Goal: Transaction & Acquisition: Purchase product/service

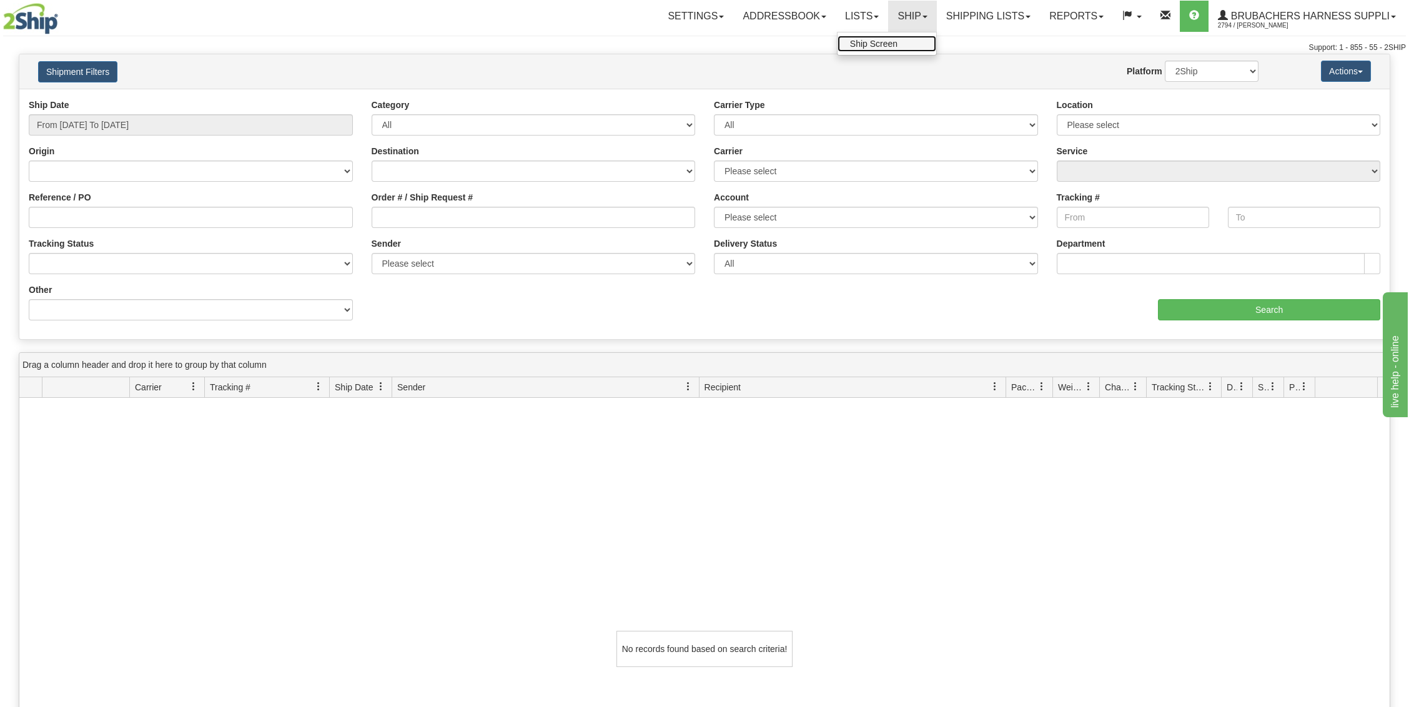
click at [898, 41] on link "Ship Screen" at bounding box center [886, 44] width 99 height 16
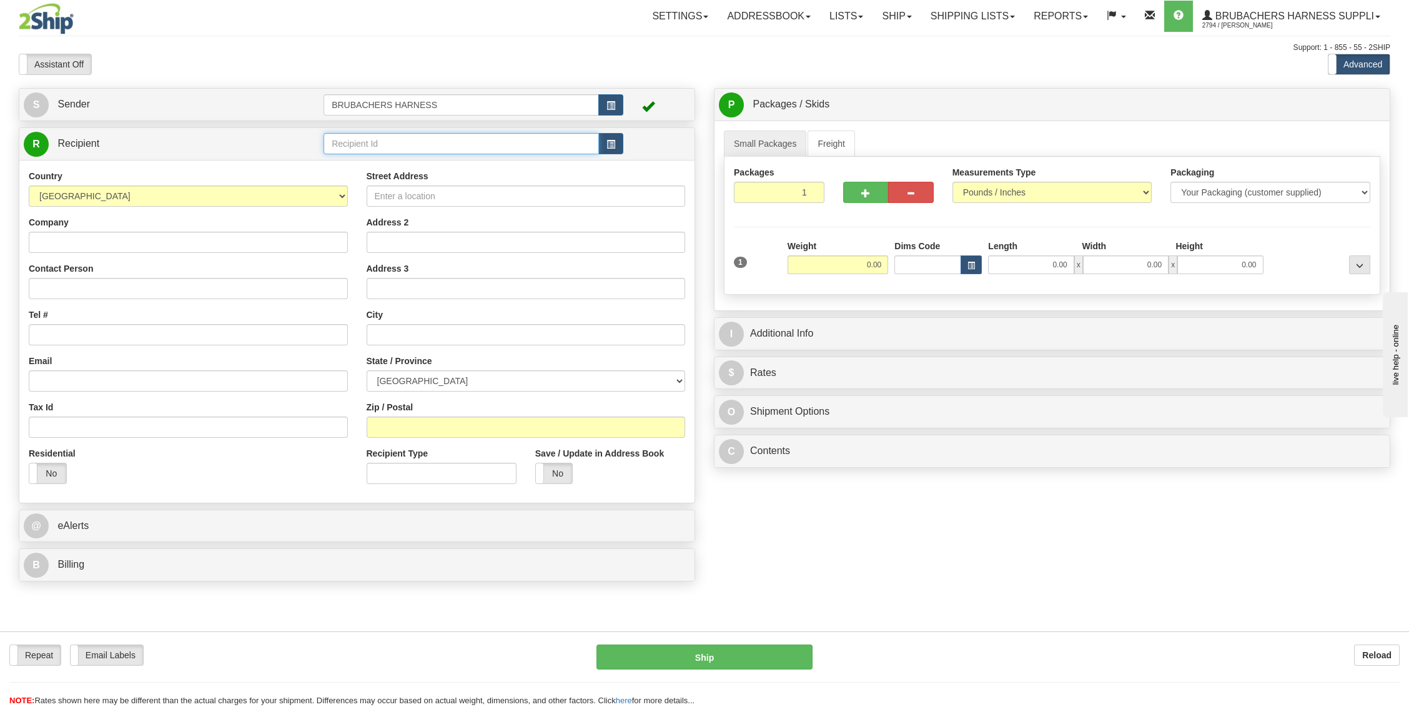
click at [362, 152] on input "text" at bounding box center [461, 143] width 275 height 21
click at [347, 165] on div "E&L" at bounding box center [459, 163] width 264 height 14
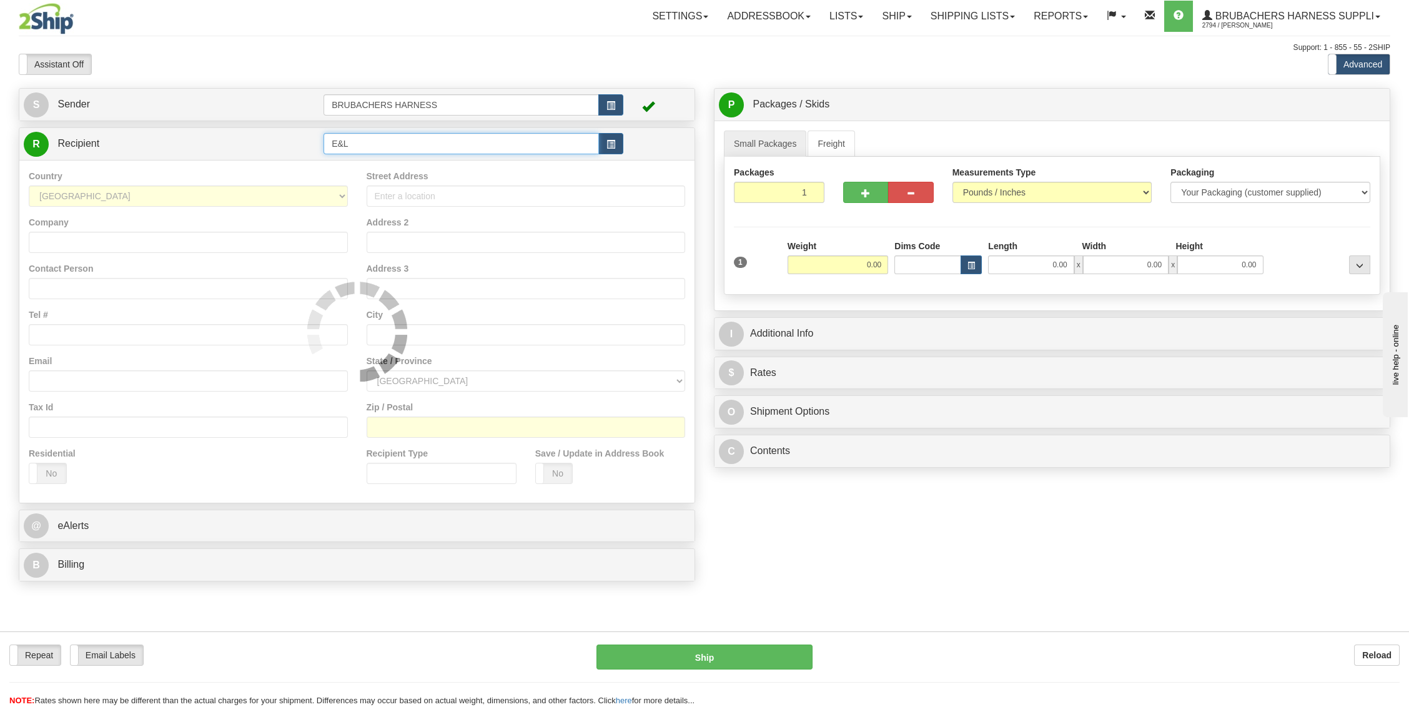
type input "E&L"
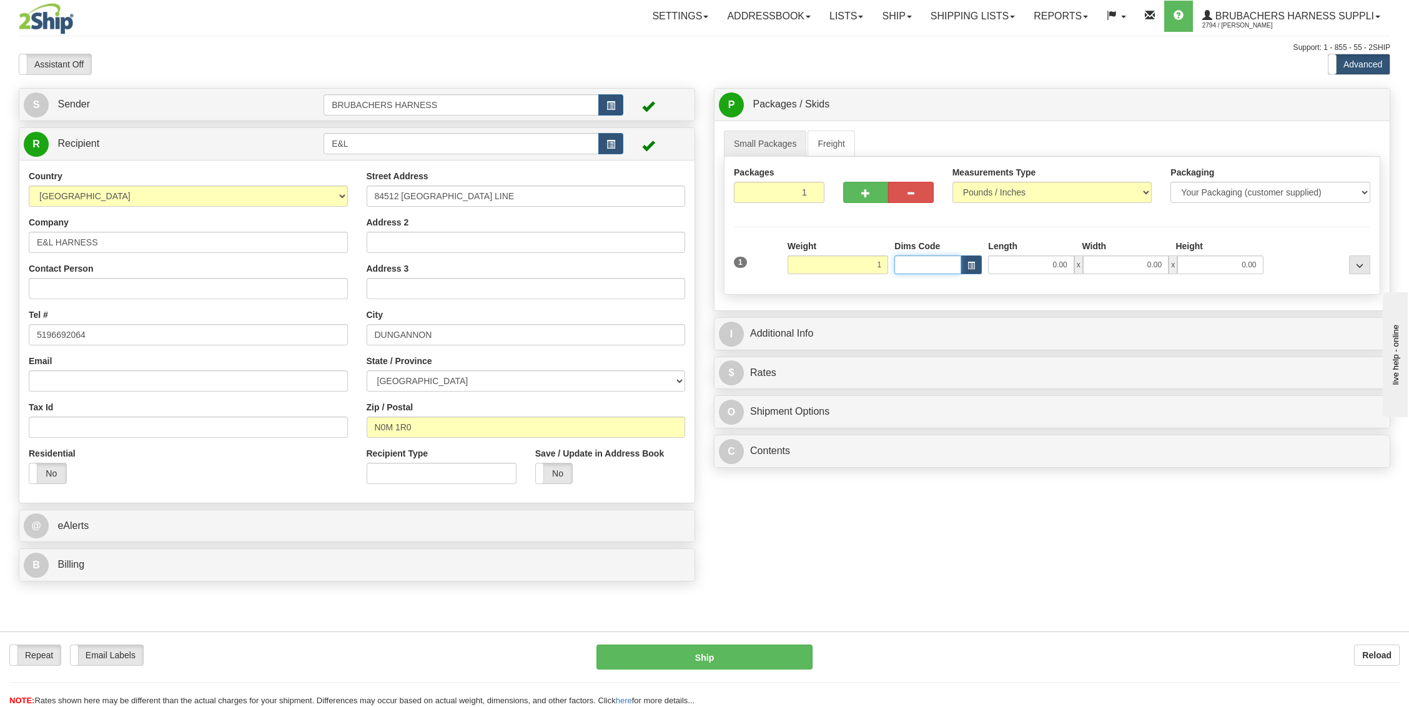
type input "1.00"
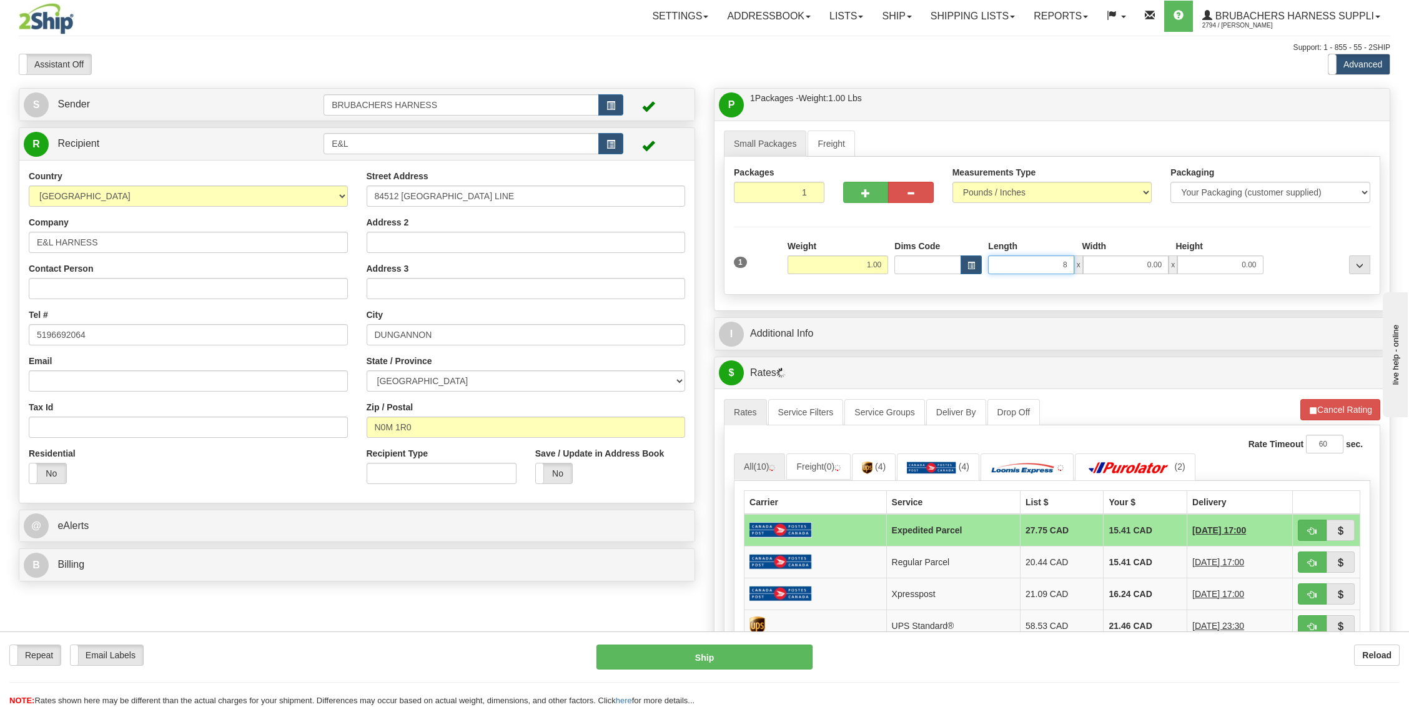
type input "8.00"
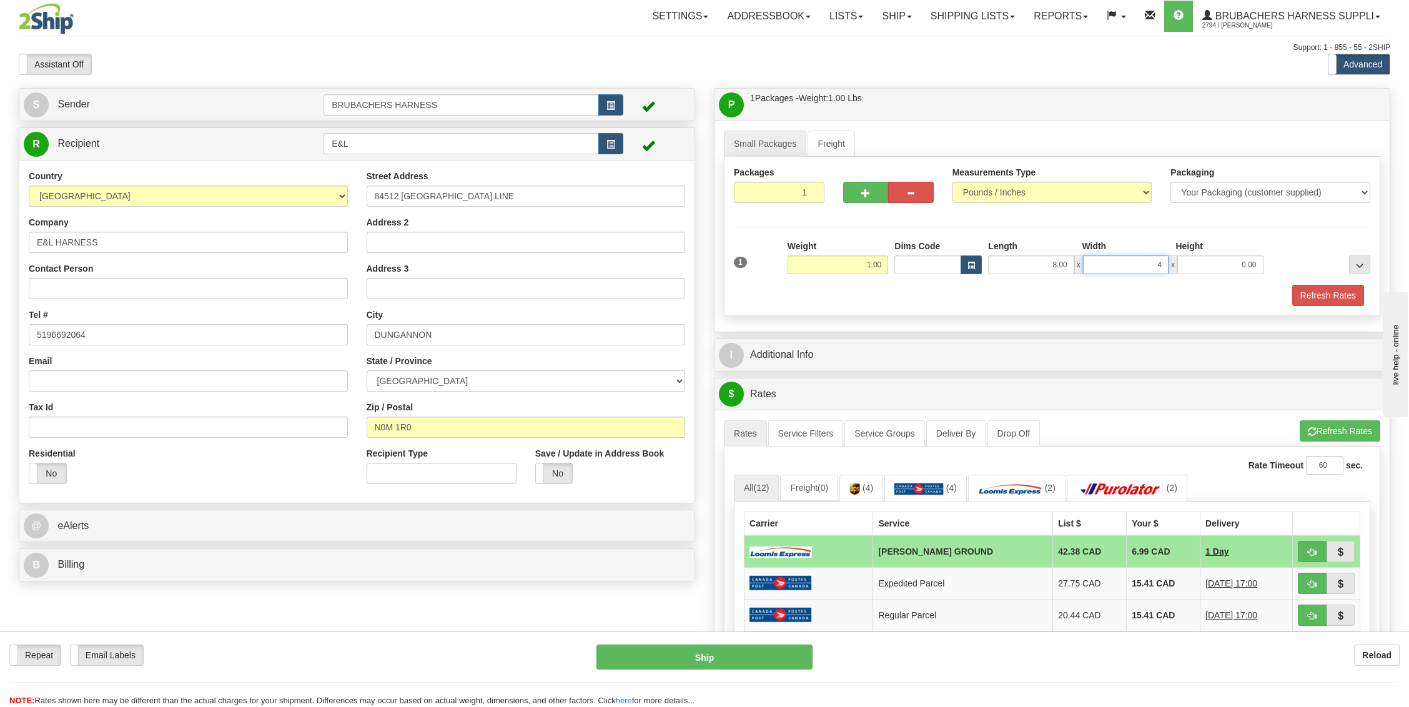
type input "4.00"
type input "1.00"
click at [1314, 548] on span "button" at bounding box center [1312, 552] width 9 height 8
type input "DD"
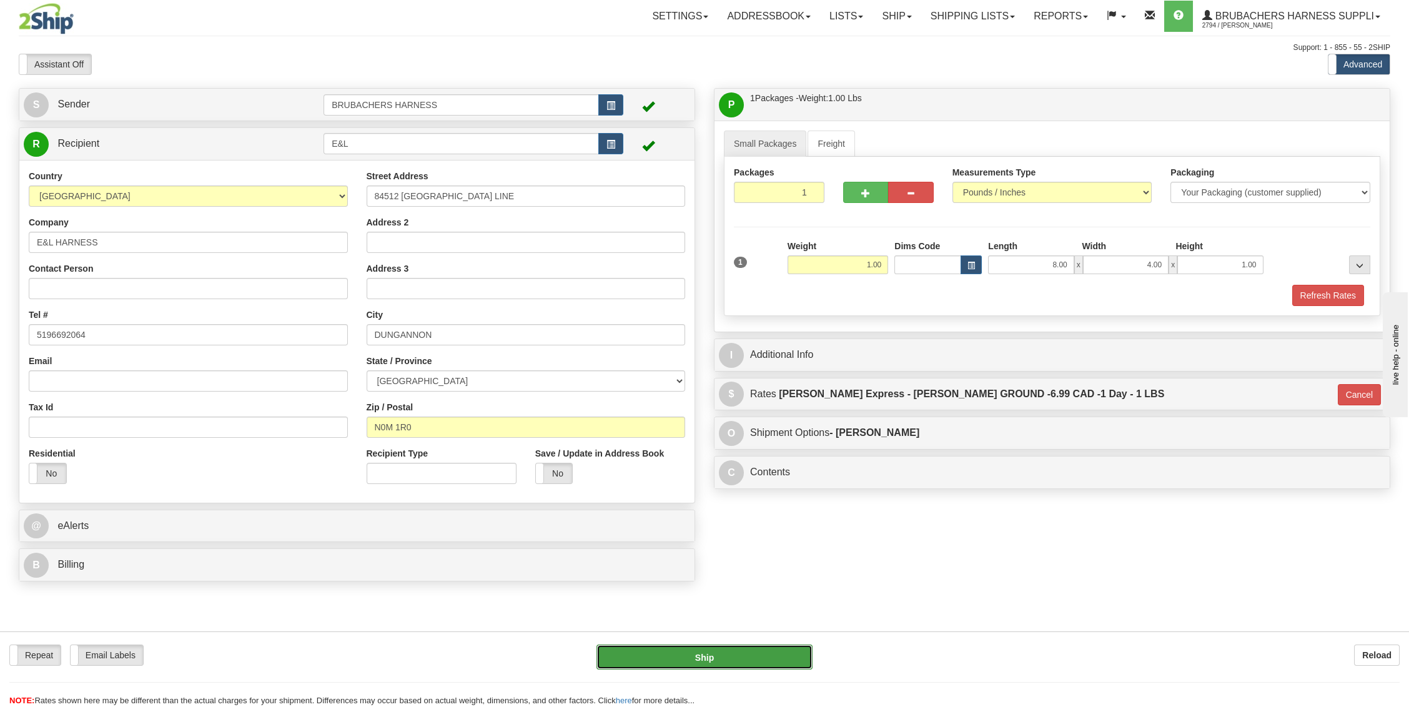
click at [680, 654] on button "Ship" at bounding box center [704, 657] width 216 height 25
